Goal: Information Seeking & Learning: Learn about a topic

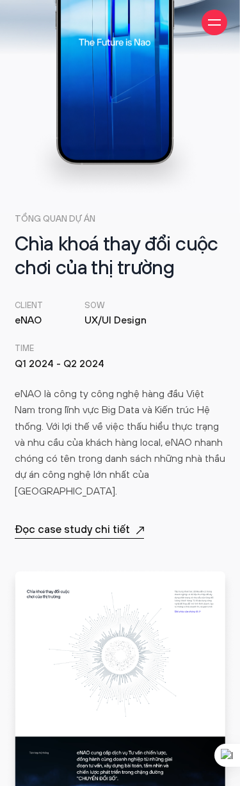
scroll to position [129, 0]
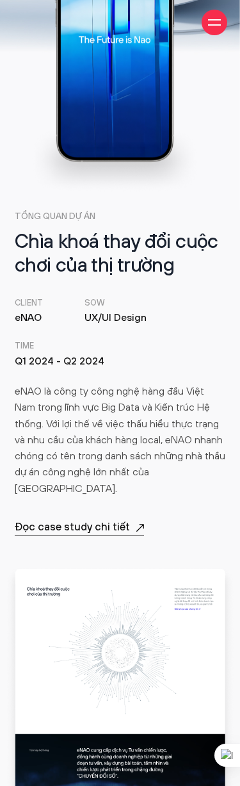
click at [112, 256] on h2 "Chìa khoá thay đổi cuộc chơi của thị trường" at bounding box center [120, 254] width 211 height 47
click at [31, 216] on p "TỔNG QUAN DỰ ÁN" at bounding box center [120, 217] width 211 height 14
click at [103, 419] on p "eNAO là công ty công nghệ hàng đầu Việt Nam trong lĩnh vực Big Data và Kiến trú…" at bounding box center [120, 440] width 211 height 113
click at [104, 425] on p "eNAO là công ty công nghệ hàng đầu Việt Nam trong lĩnh vực Big Data và Kiến trú…" at bounding box center [120, 440] width 211 height 113
click at [155, 393] on p "eNAO là công ty công nghệ hàng đầu Việt Nam trong lĩnh vực Big Data và Kiến trú…" at bounding box center [120, 440] width 211 height 113
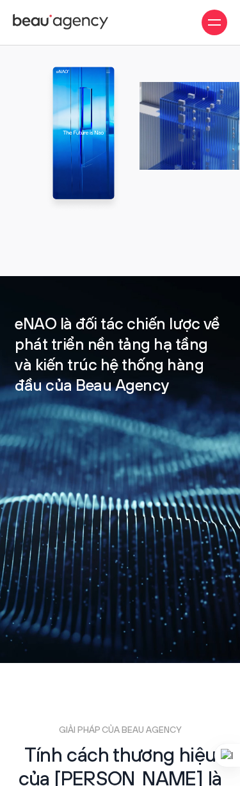
scroll to position [961, 0]
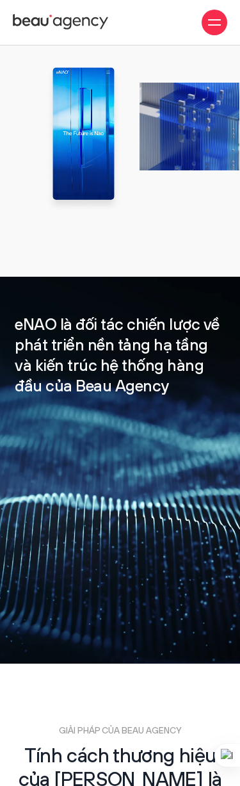
click at [110, 364] on h3 "eNAO là đối tác chiến lược về phát triển nền tảng hạ tầng và kiến trúc hệ thống…" at bounding box center [120, 357] width 211 height 82
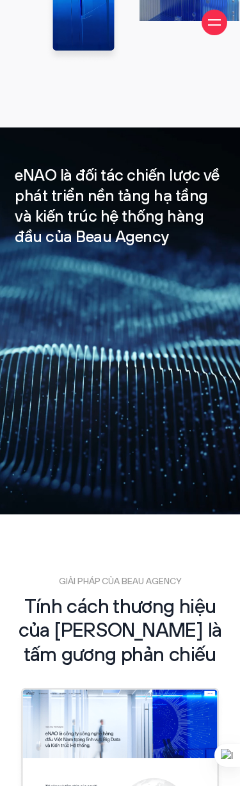
scroll to position [1112, 0]
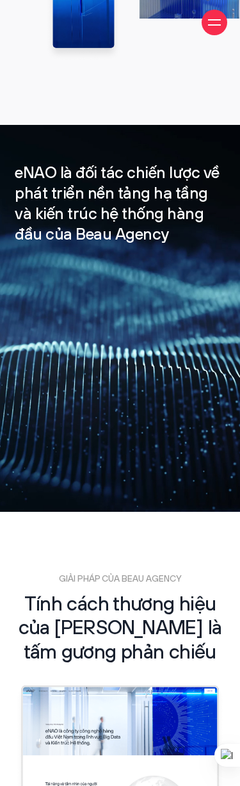
click at [154, 482] on h2 "Tính cách thương hiệu của [PERSON_NAME] là tấm gương phản chiếu" at bounding box center [120, 629] width 211 height 72
click at [100, 482] on p "GIẢI PHÁP CỦA BEAU AGENCY" at bounding box center [120, 580] width 211 height 14
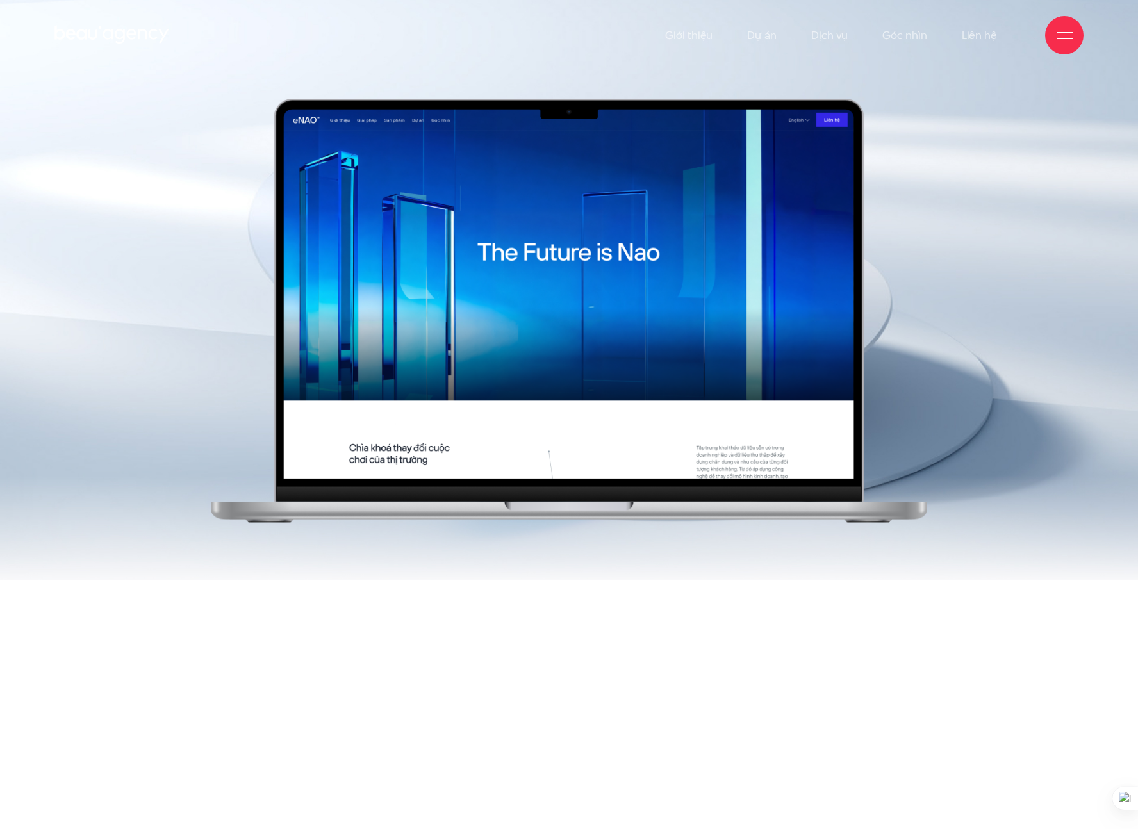
scroll to position [0, 0]
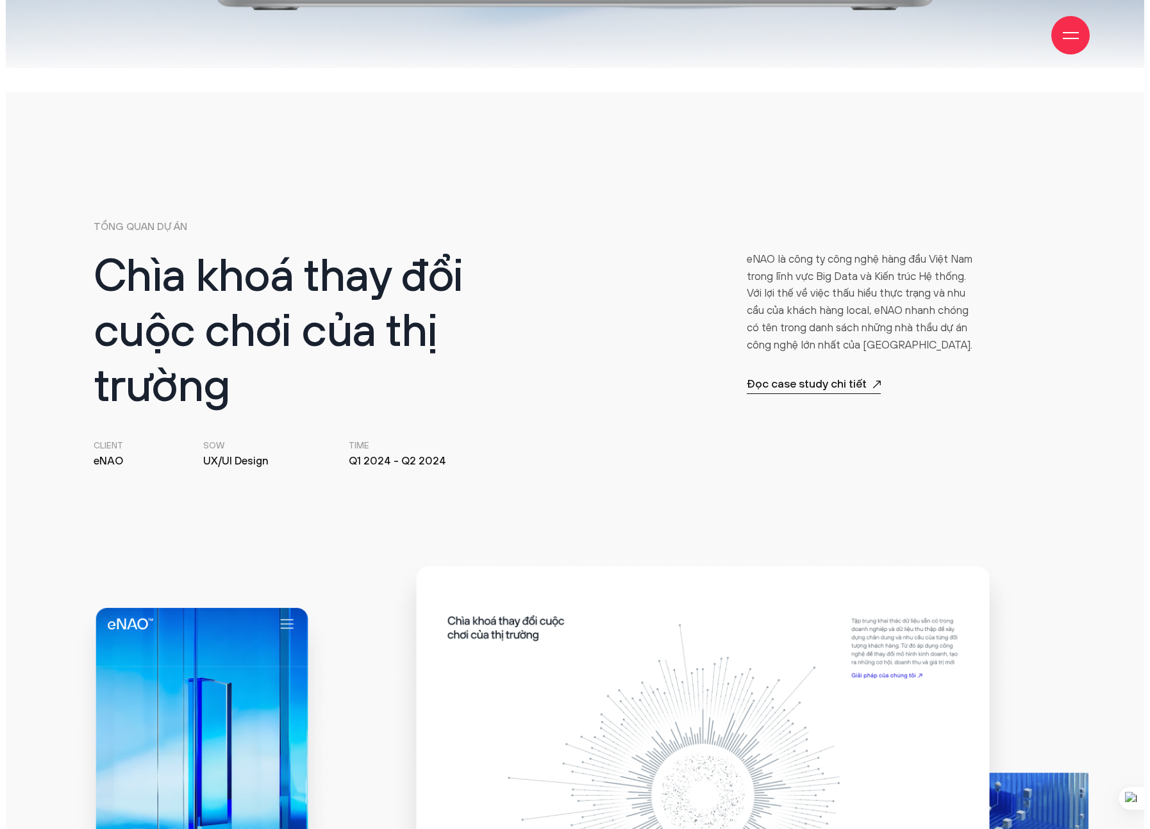
scroll to position [514, 0]
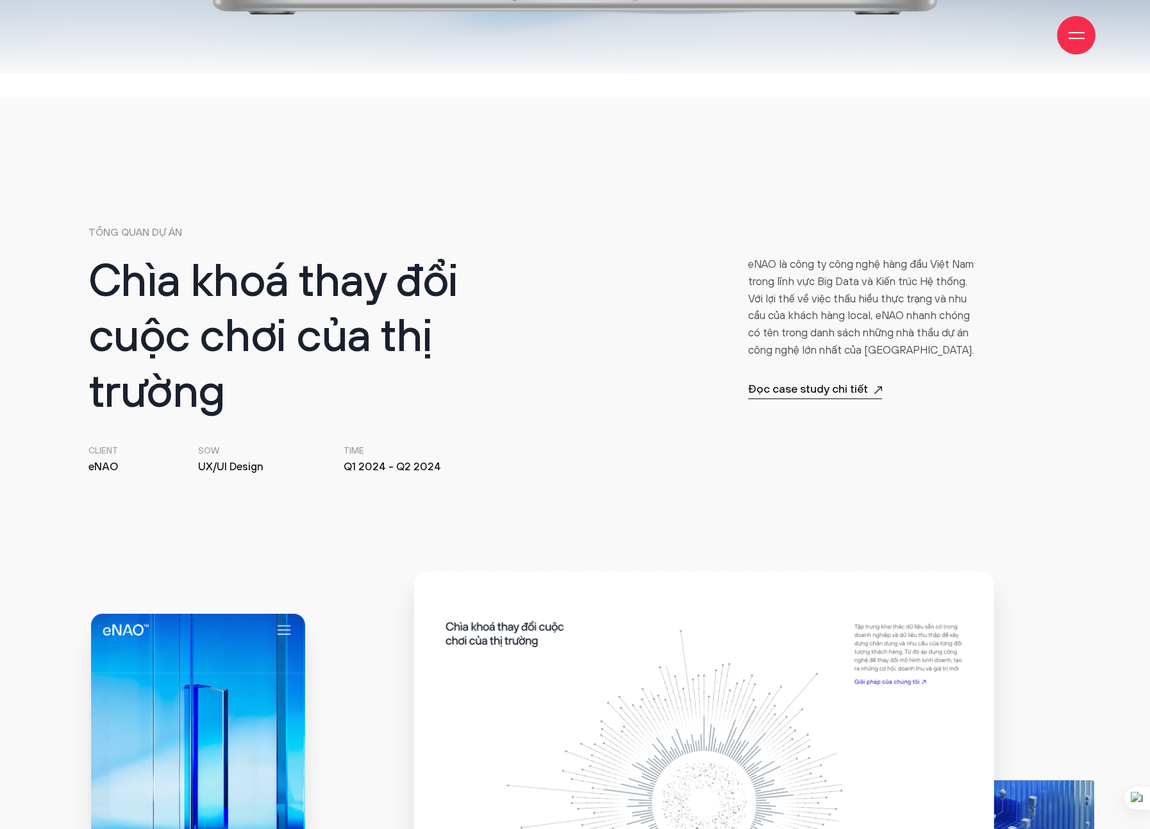
click at [651, 256] on div "Chìa khoá thay đổi cuộc chơi của thị trường Client eNAO SOW UX/UI Design Time Q…" at bounding box center [575, 366] width 990 height 220
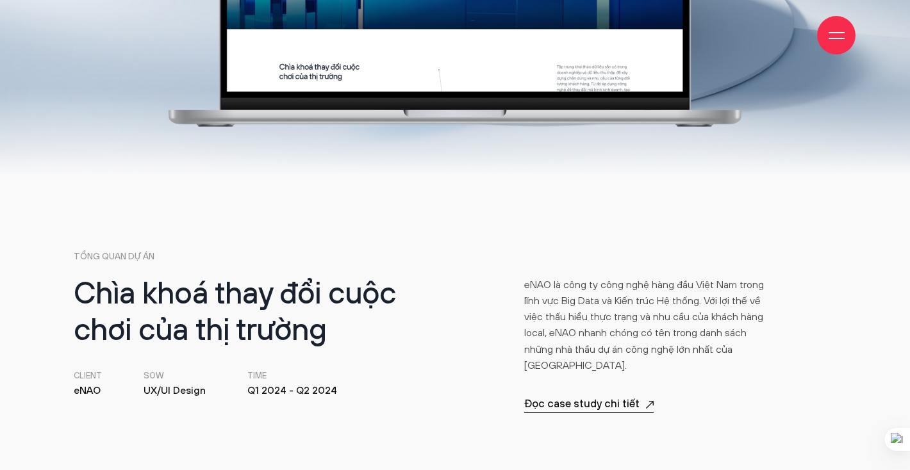
scroll to position [293, 0]
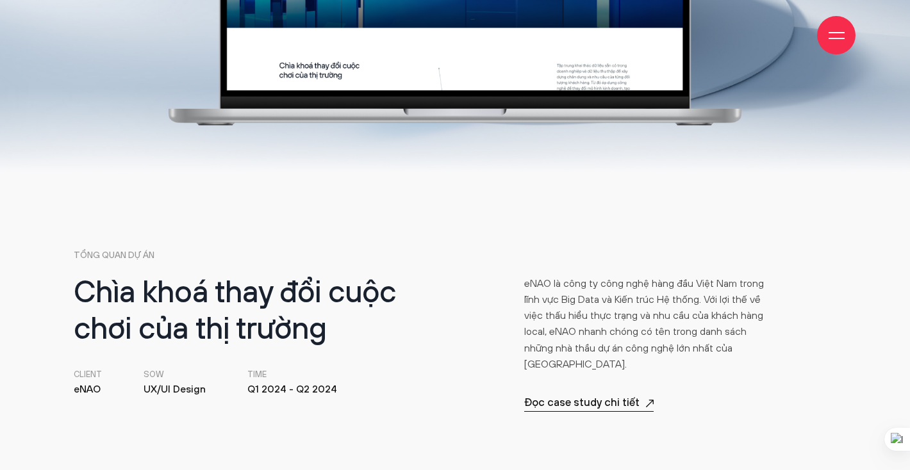
click at [217, 286] on h2 "Chìa khoá thay đổi cuộc chơi của thị trường" at bounding box center [262, 313] width 376 height 74
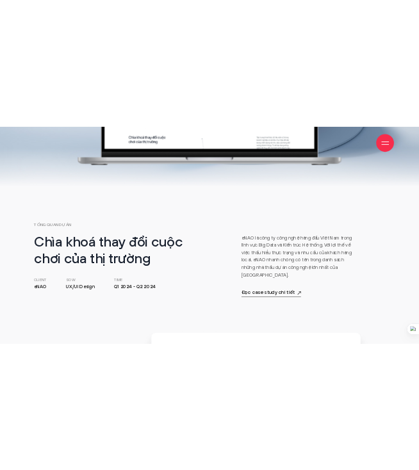
scroll to position [337, 0]
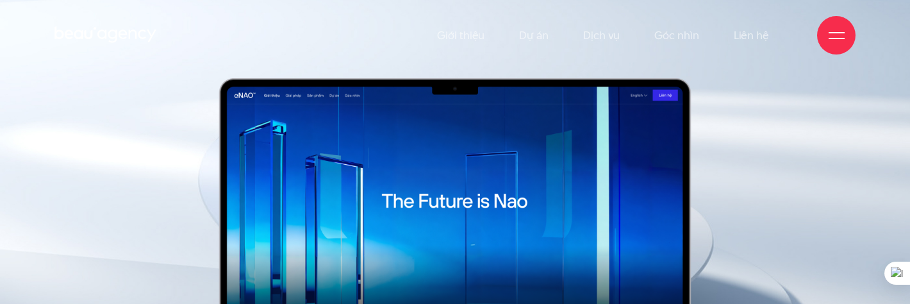
scroll to position [0, 0]
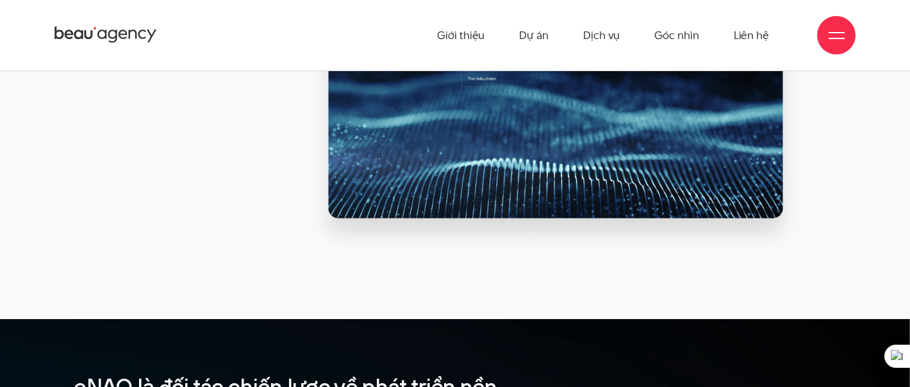
scroll to position [1175, 0]
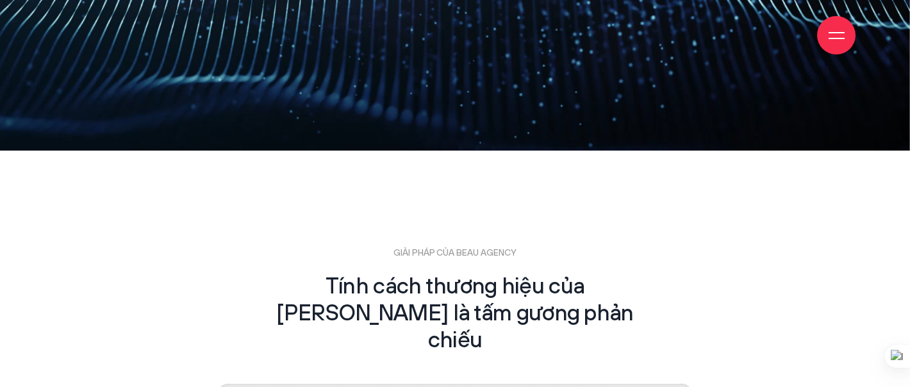
scroll to position [1904, 0]
